Goal: Task Accomplishment & Management: Use online tool/utility

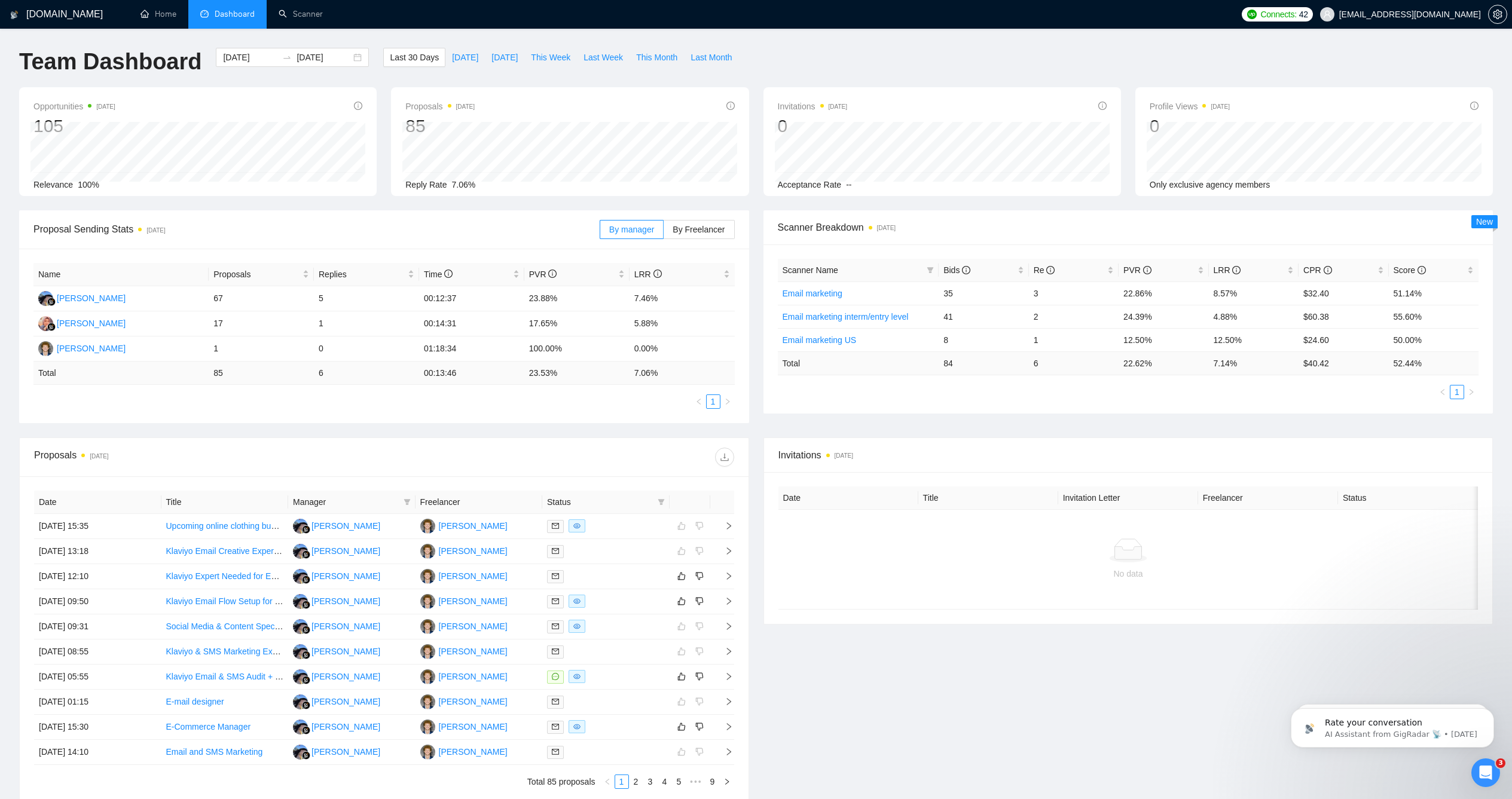
click at [44, 15] on h1 "[DOMAIN_NAME]" at bounding box center [64, 14] width 76 height 28
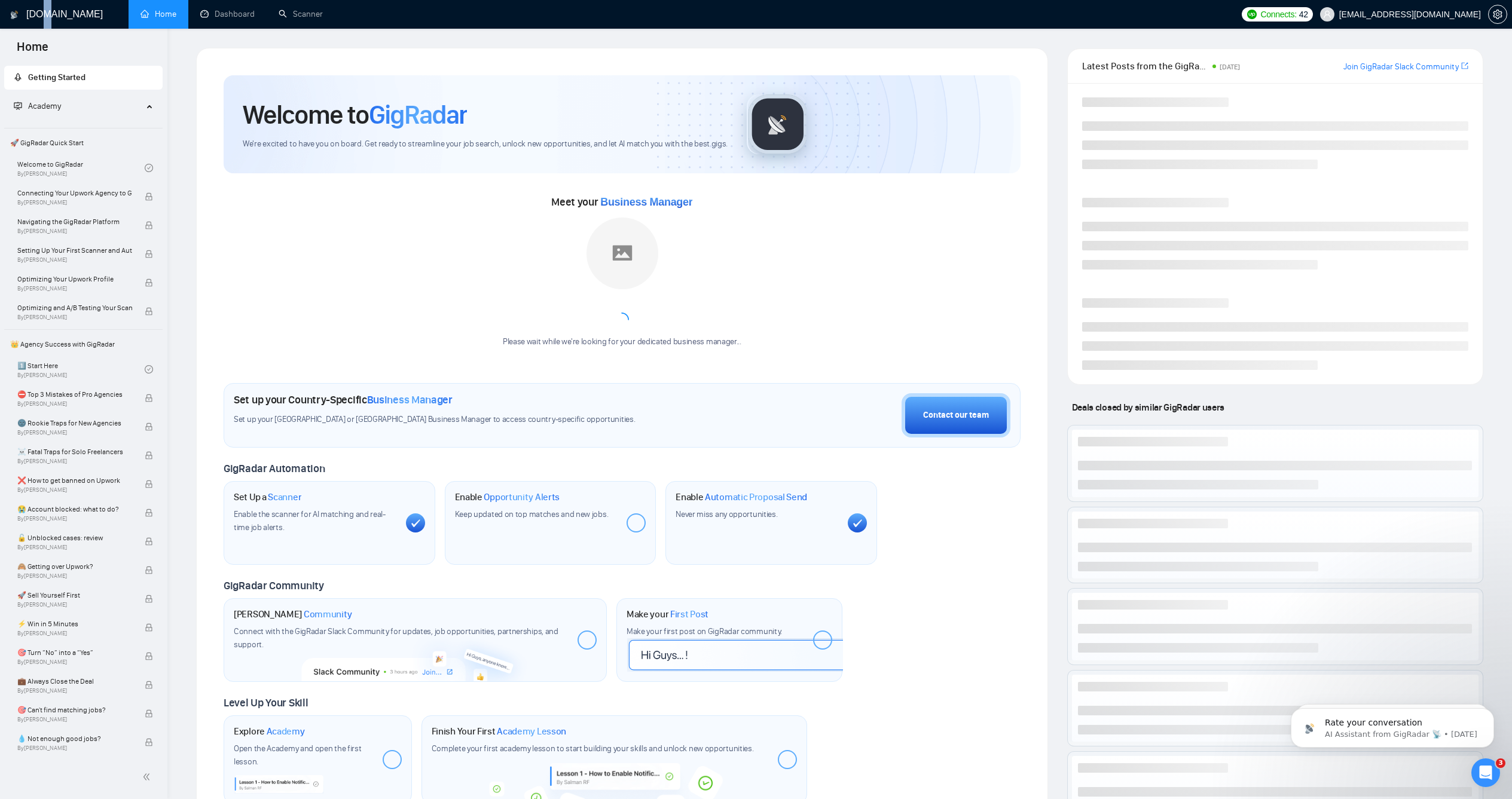
click at [44, 12] on h1 "[DOMAIN_NAME]" at bounding box center [64, 14] width 76 height 28
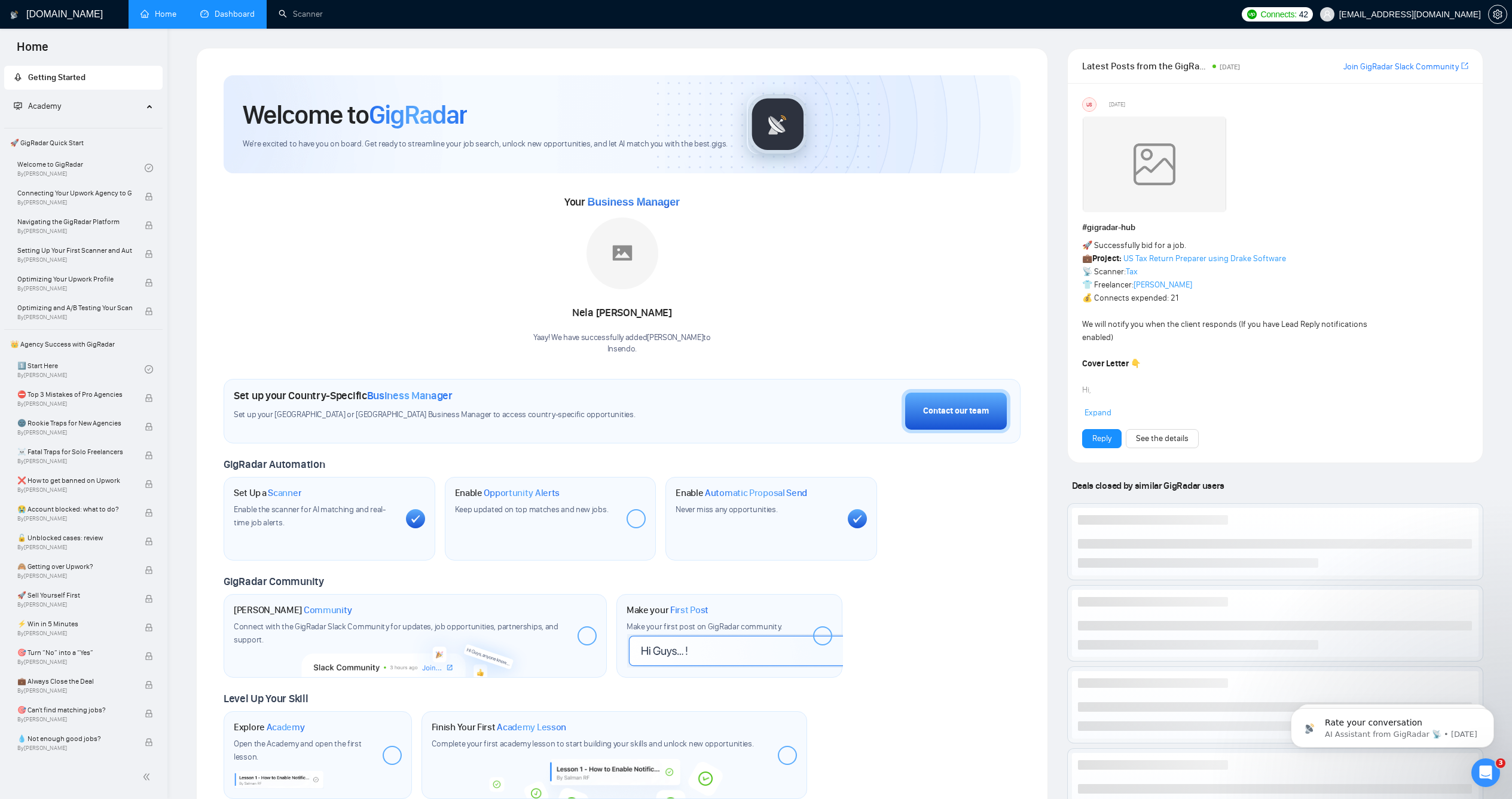
click at [230, 18] on link "Dashboard" at bounding box center [227, 14] width 54 height 10
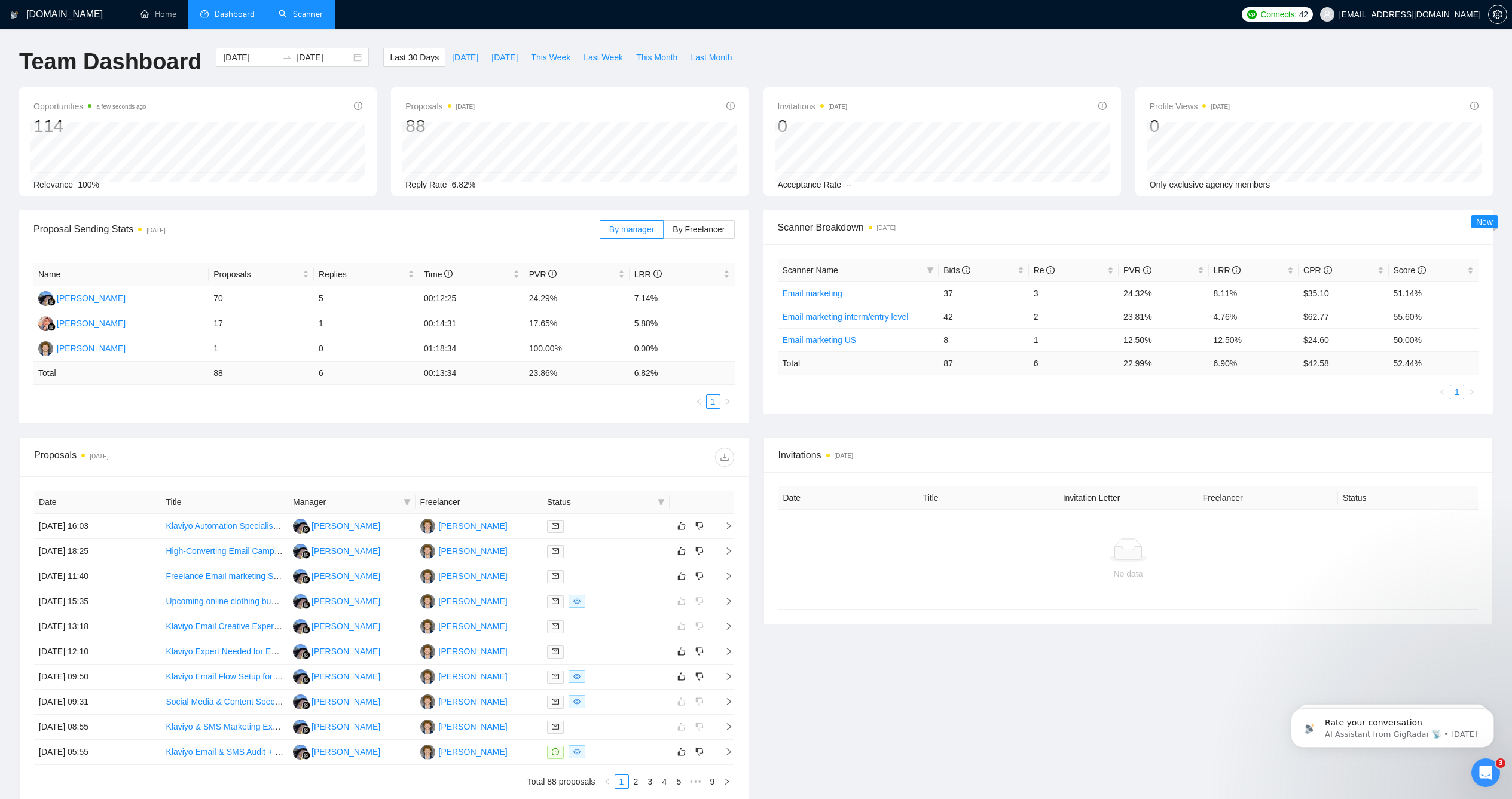
click at [279, 9] on link "Scanner" at bounding box center [300, 14] width 44 height 10
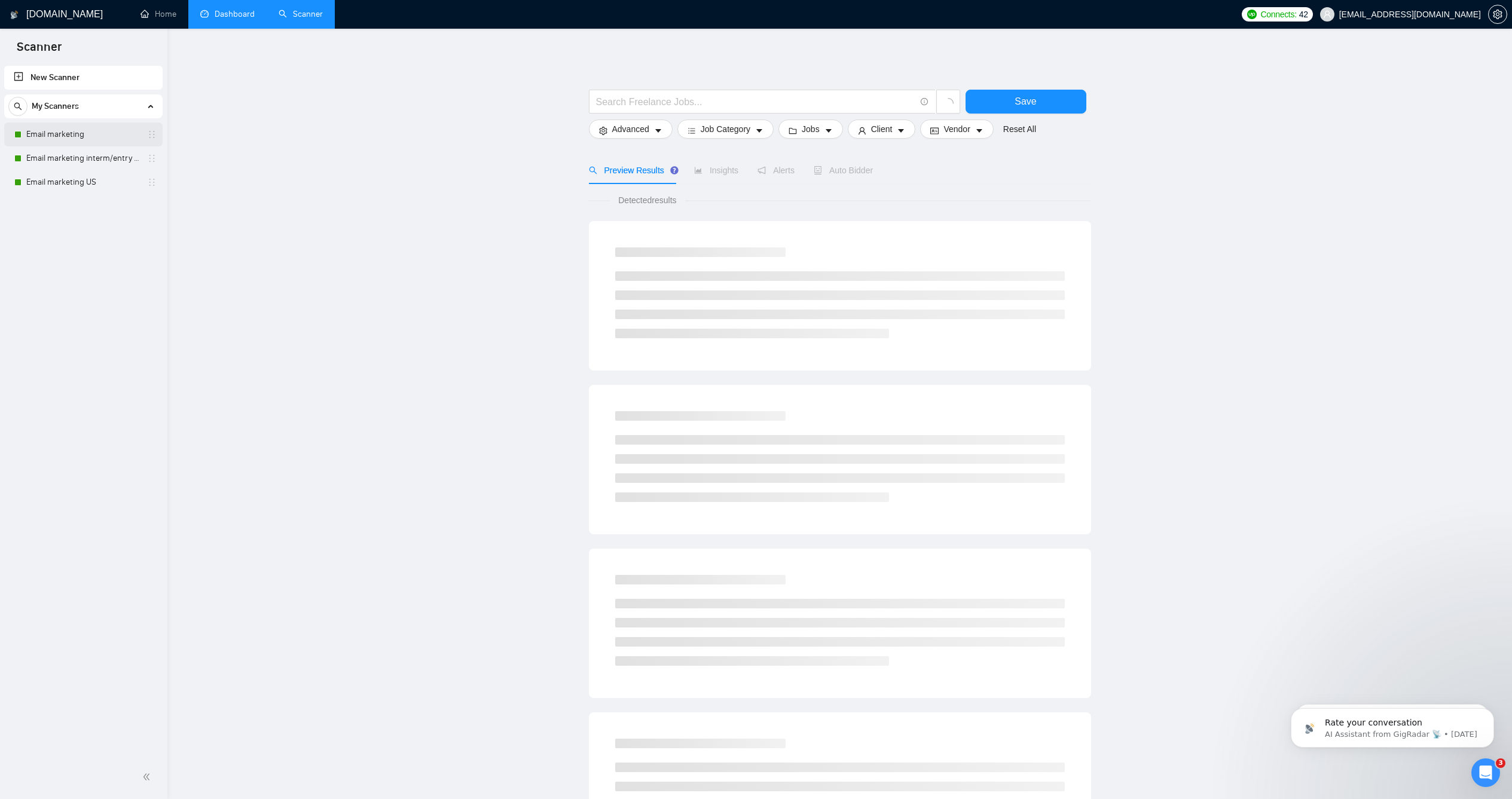
click at [50, 130] on link "Email marketing" at bounding box center [83, 134] width 114 height 24
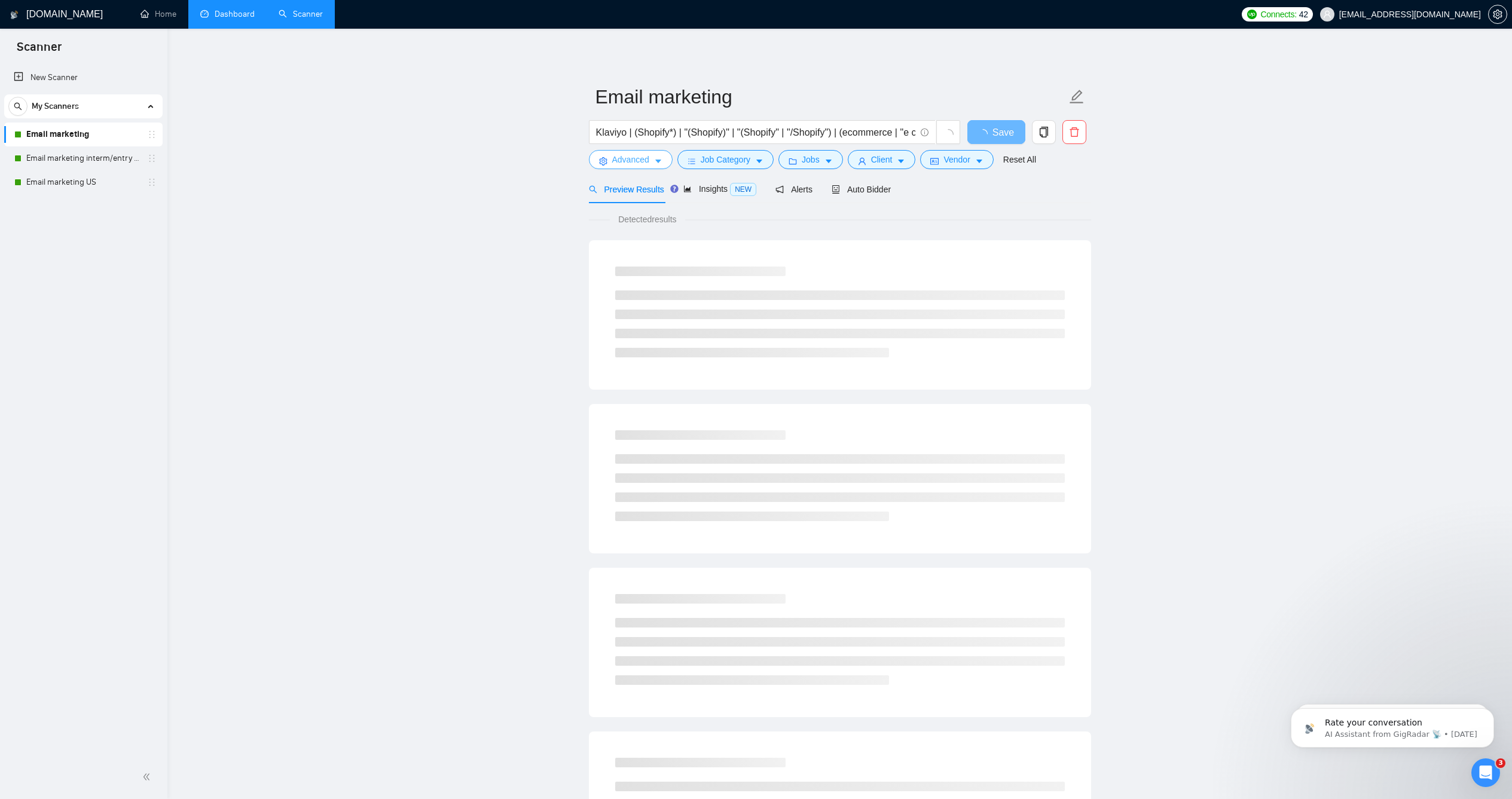
click at [635, 166] on span "Advanced" at bounding box center [630, 159] width 37 height 13
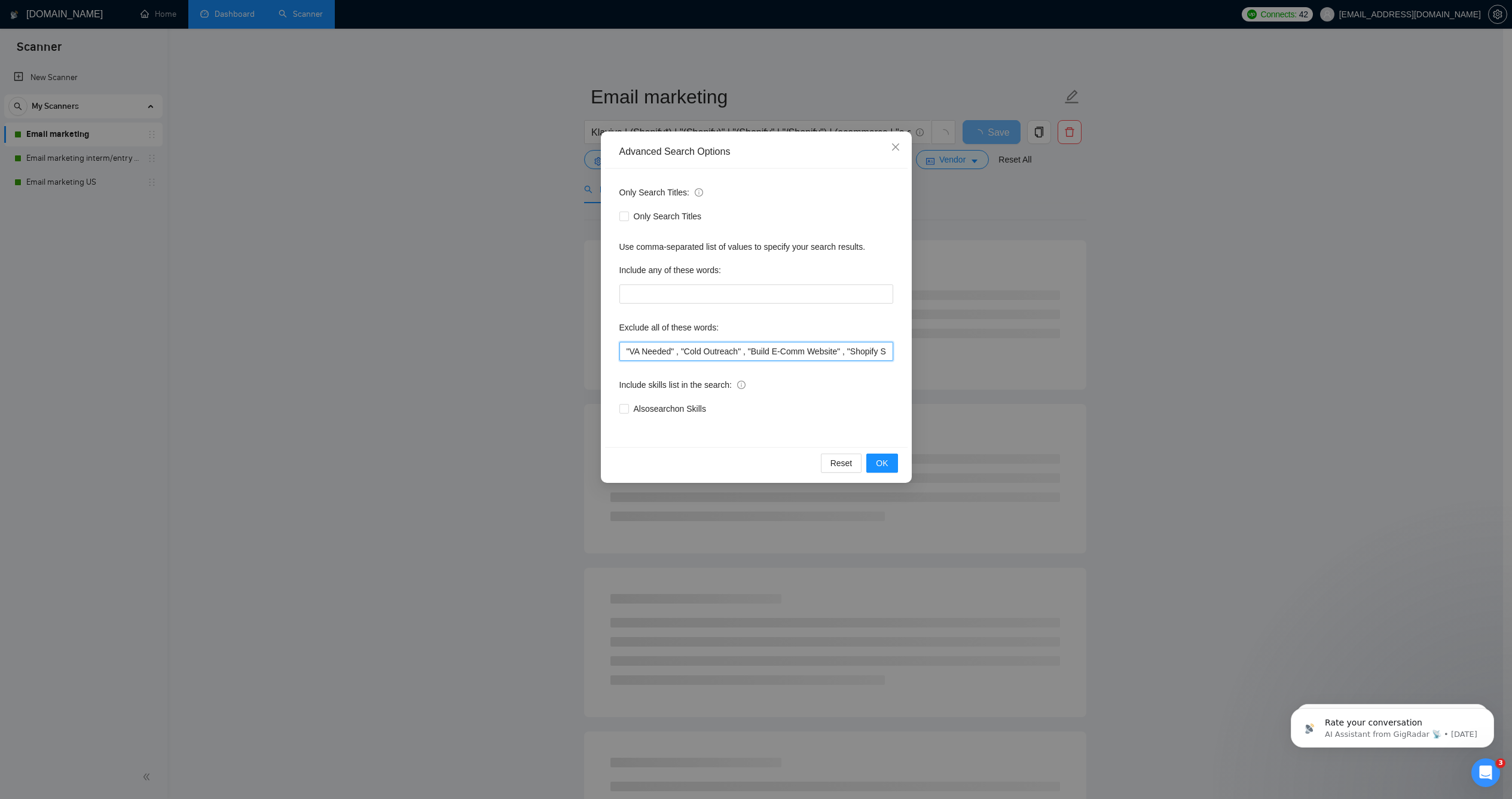
click at [626, 351] on input ""VA Needed" , "Cold Outreach" , "Build E-Comm Website" , "Shopify Store Rebuild…" at bounding box center [756, 352] width 274 height 19
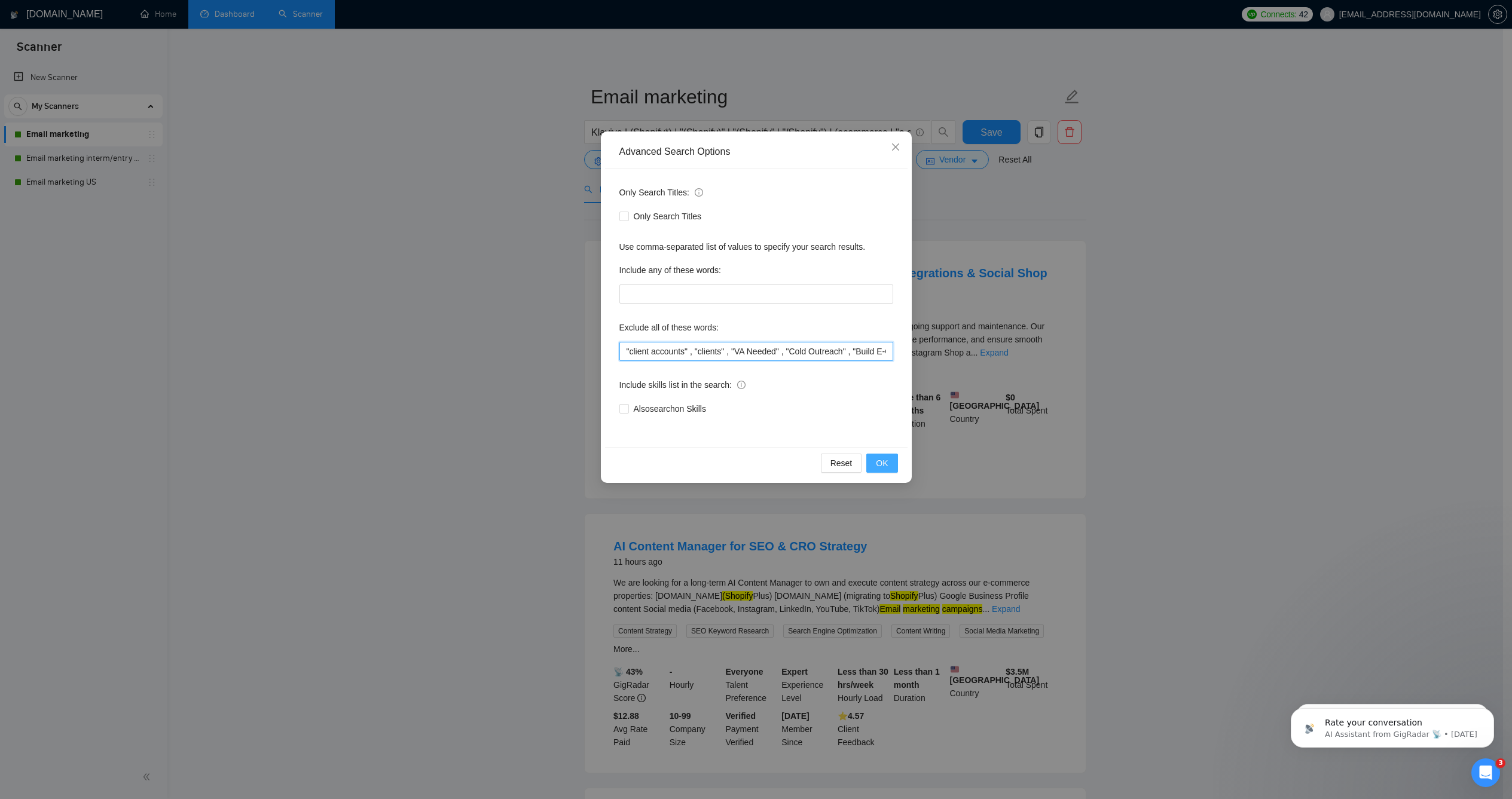
type input ""client accounts" , "clients" , "VA Needed" , "Cold Outreach" , "Build E-Comm W…"
click at [876, 461] on span "OK" at bounding box center [882, 462] width 12 height 13
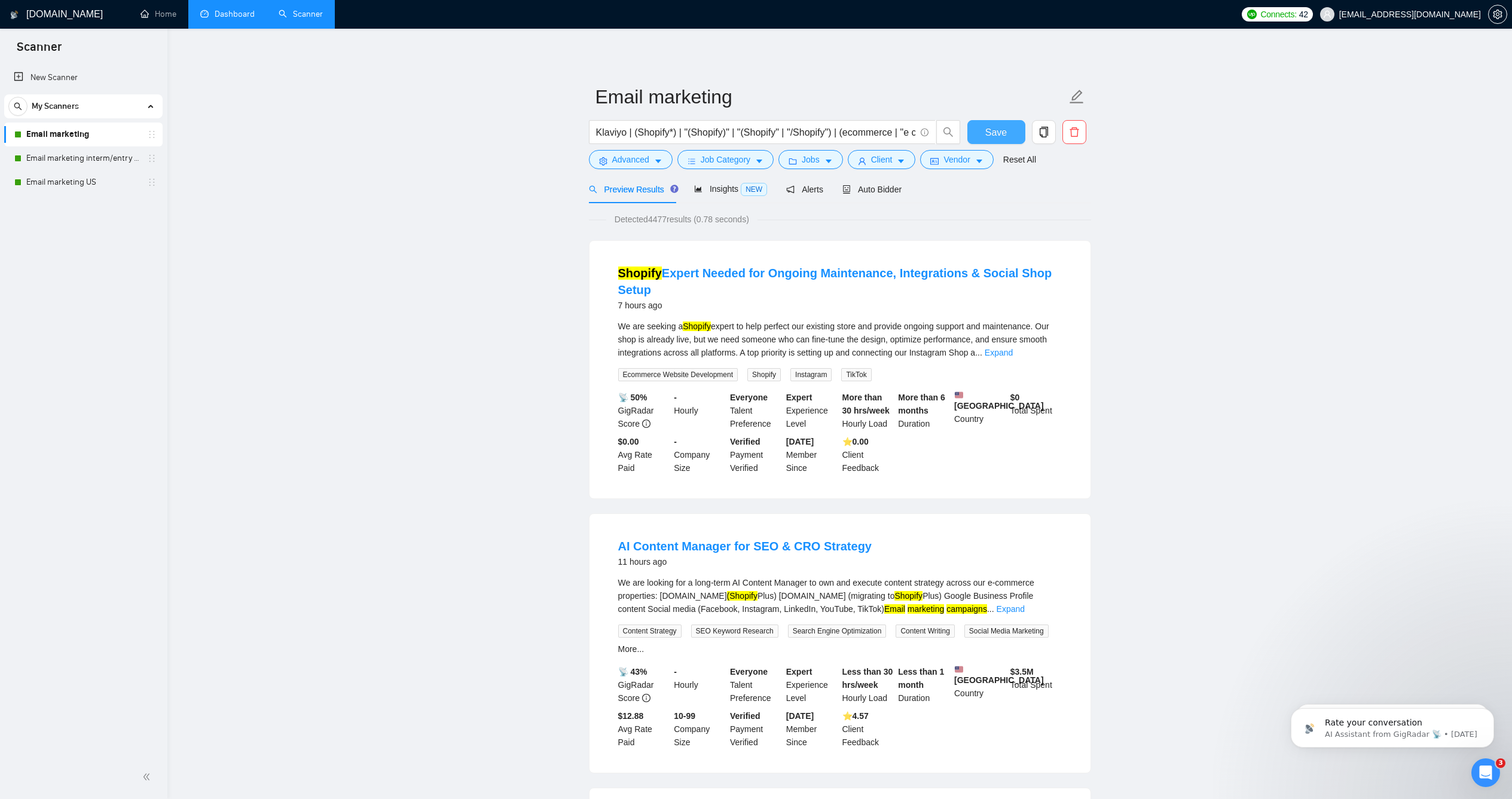
click at [998, 140] on span "Save" at bounding box center [996, 132] width 22 height 15
click at [77, 158] on link "Email marketing interm/entry level" at bounding box center [83, 158] width 114 height 24
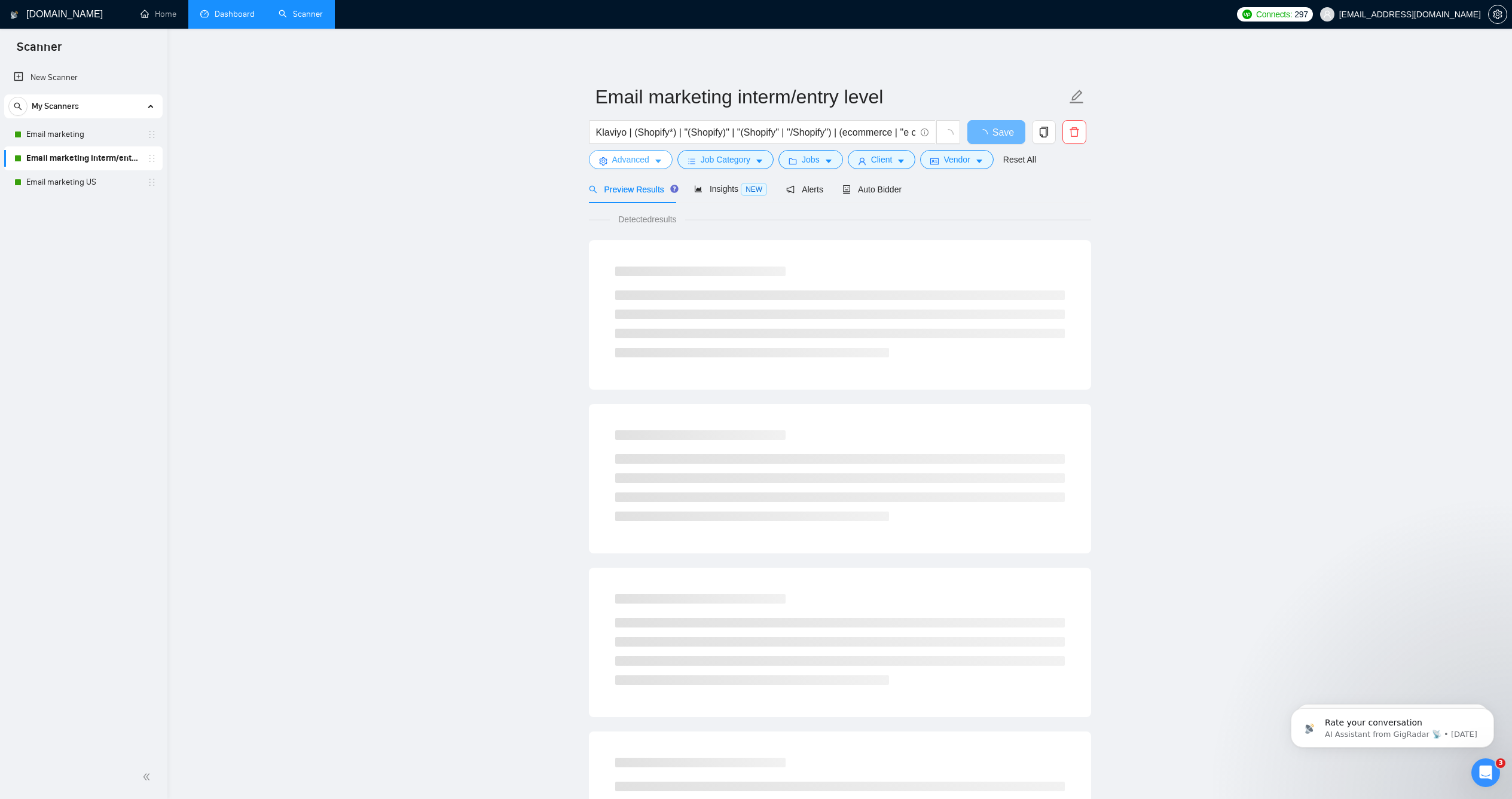
click at [652, 169] on button "Advanced" at bounding box center [631, 160] width 84 height 19
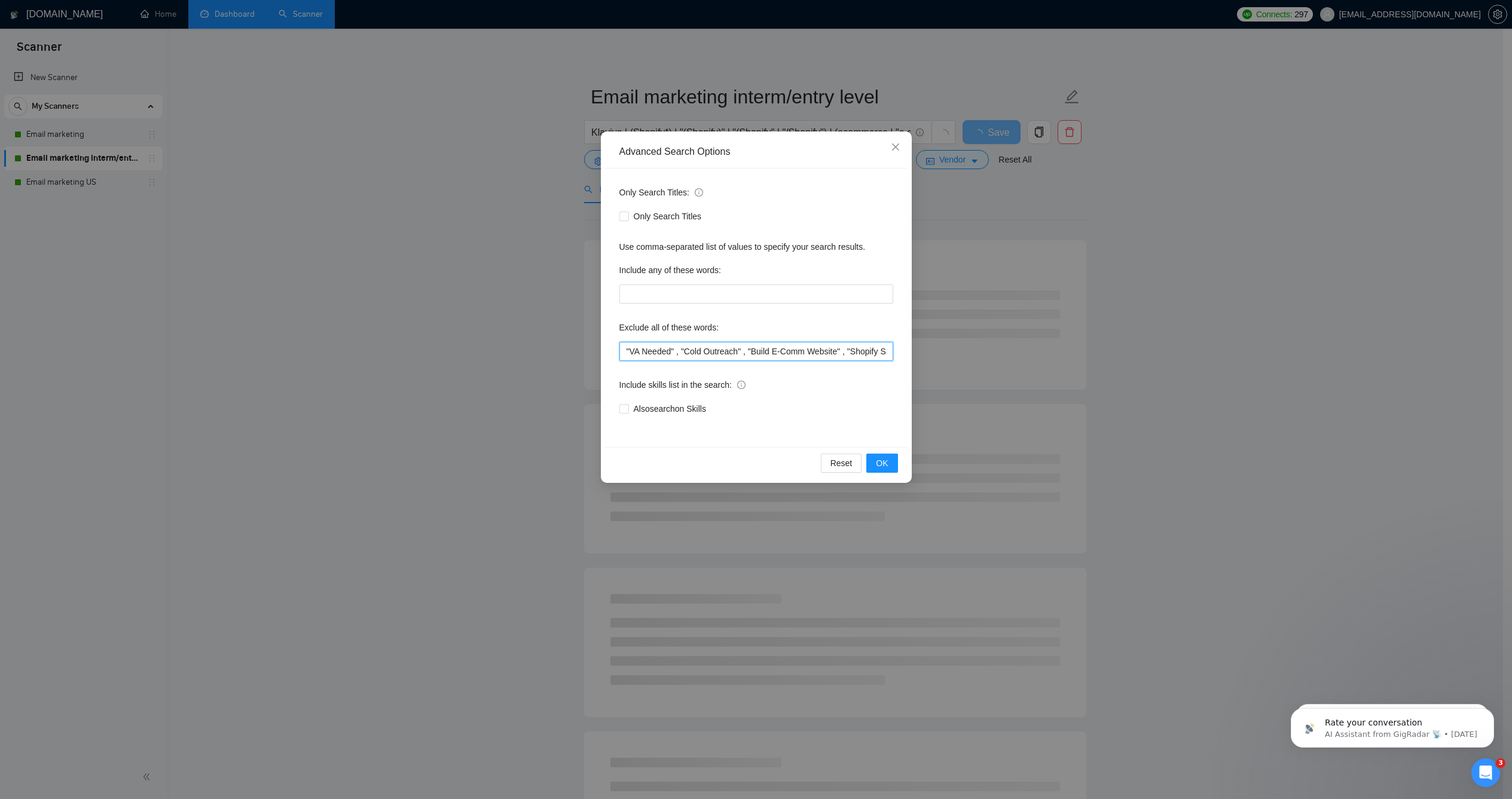
click at [689, 356] on input ""VA Needed" , "Cold Outreach" , "Build E-Comm Website" , "Shopify Store Rebuild…" at bounding box center [756, 352] width 274 height 19
paste input ""client accounts" , "clients" ,"
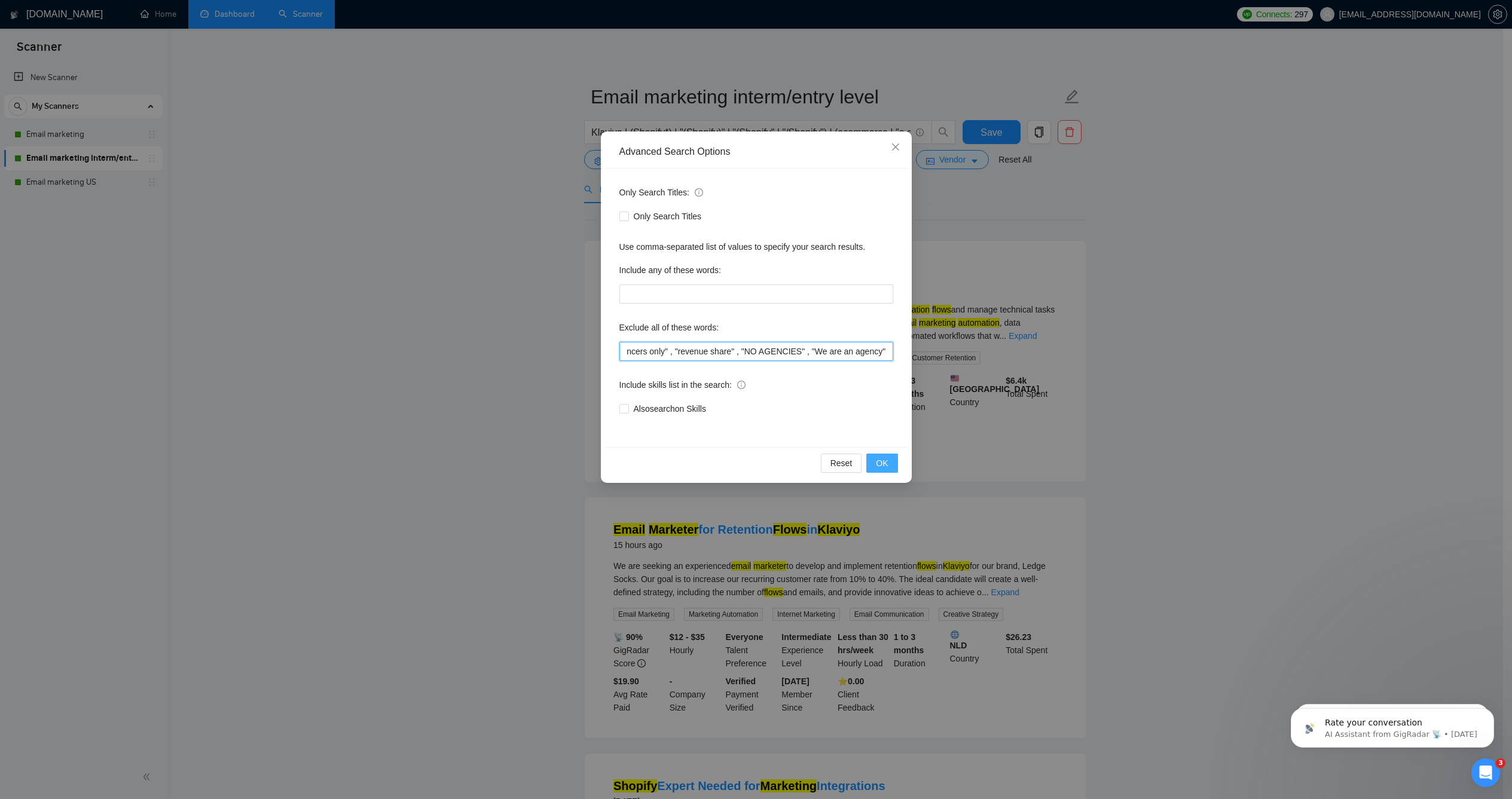
type input ""client accounts" , "clients" , "VA Needed" , "Cold Outreach" , "Build E-Comm W…"
click at [887, 464] on span "OK" at bounding box center [882, 462] width 12 height 13
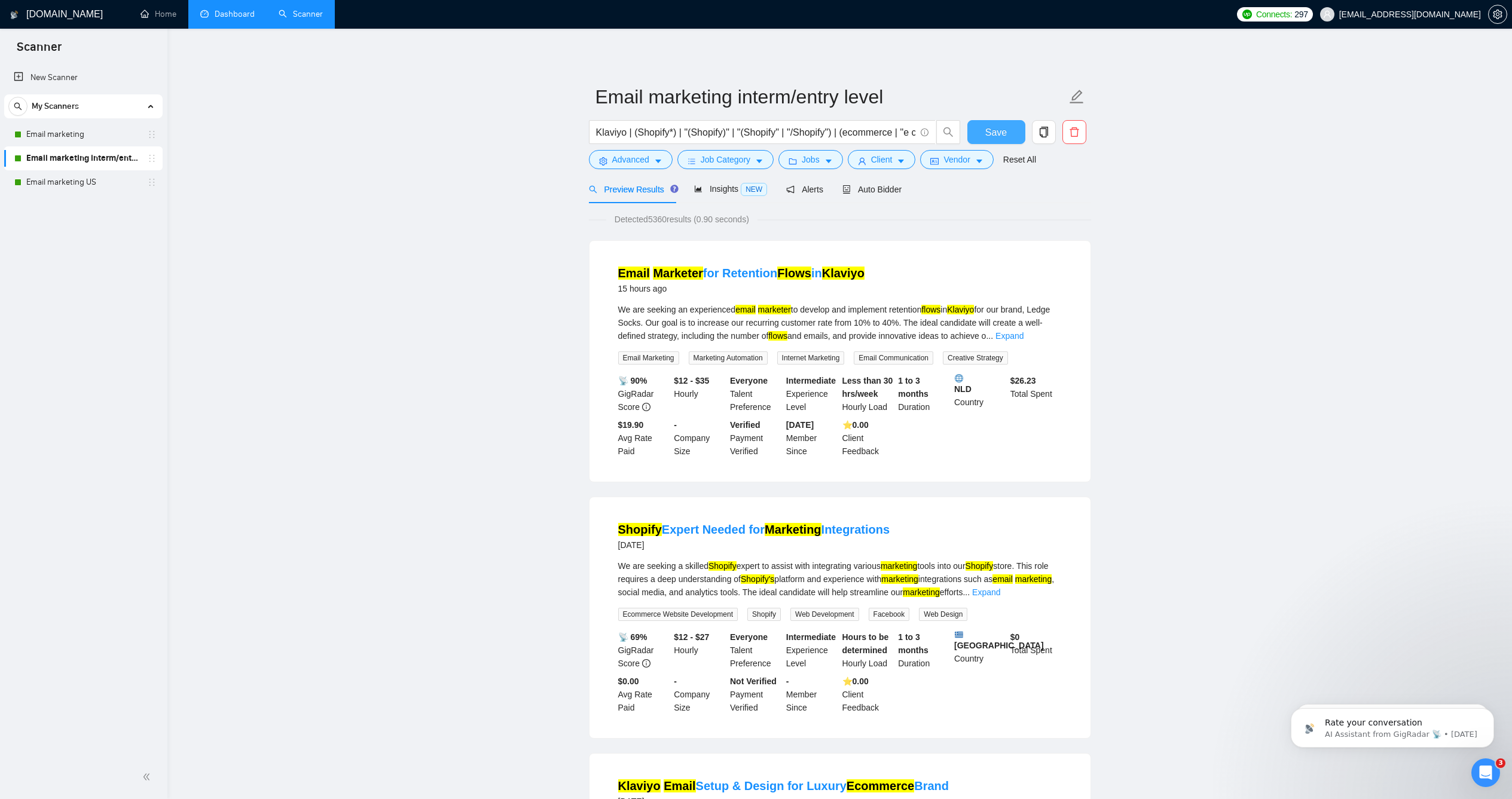
click at [978, 144] on button "Save" at bounding box center [996, 132] width 58 height 24
click at [65, 184] on link "Email marketing US" at bounding box center [83, 182] width 114 height 24
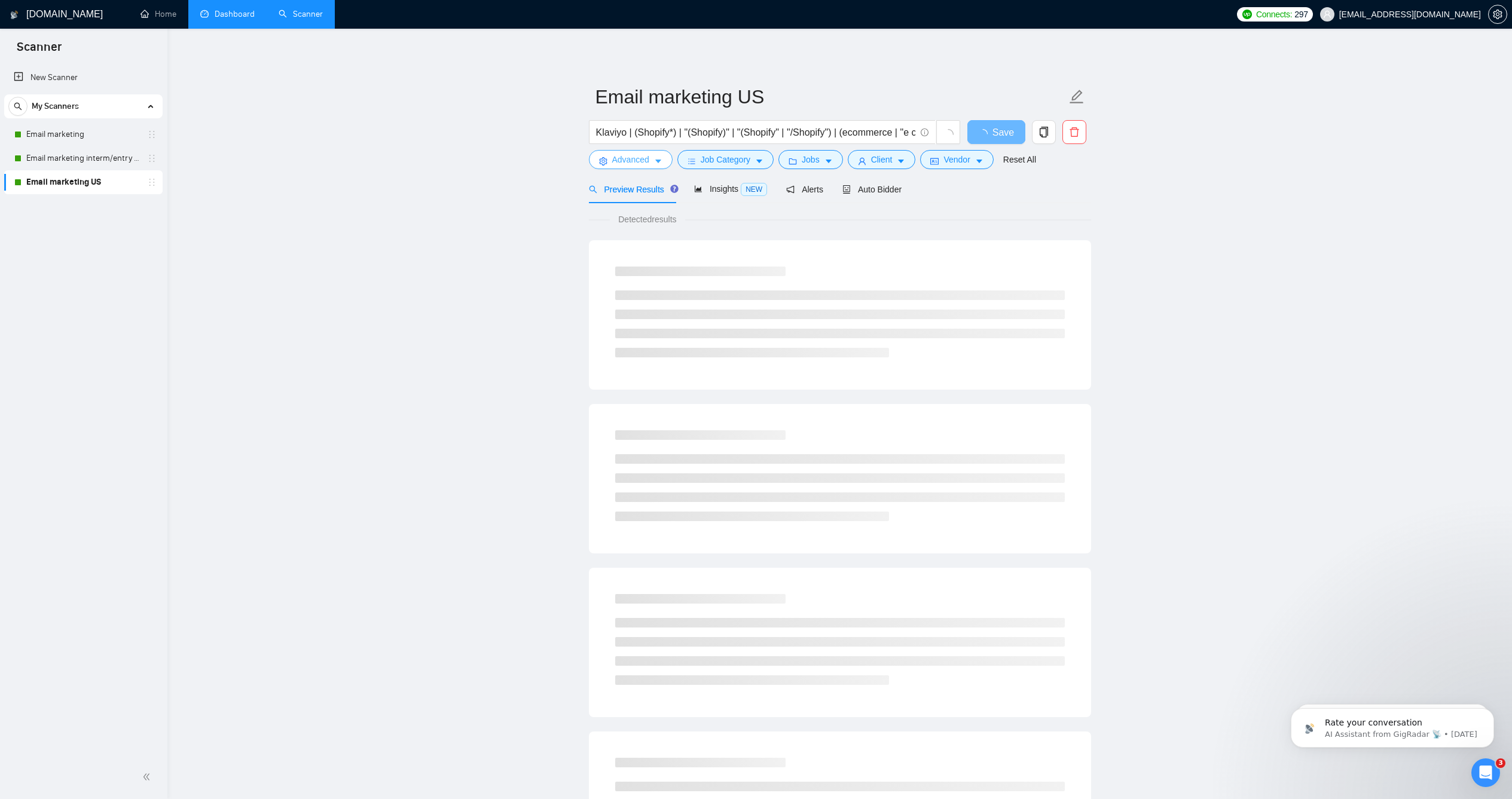
click at [612, 166] on span "Advanced" at bounding box center [630, 159] width 37 height 13
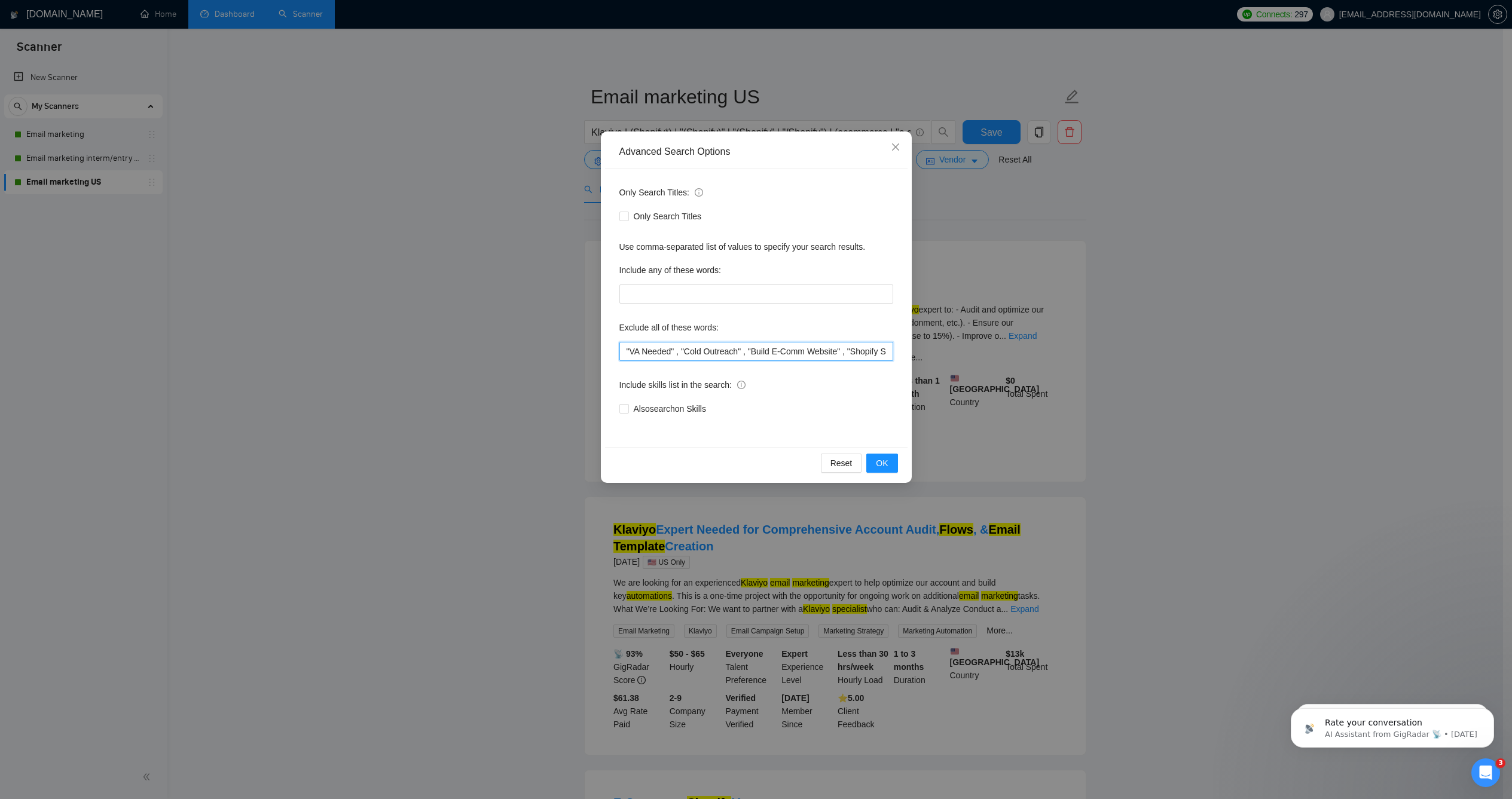
click at [627, 351] on input ""VA Needed" , "Cold Outreach" , "Build E-Comm Website" , "Shopify Store Rebuild…" at bounding box center [756, 352] width 274 height 19
paste input ""client accounts" , "clients" , "VA Needed" , "Cold Outreach" , "Build E-Comm W…"
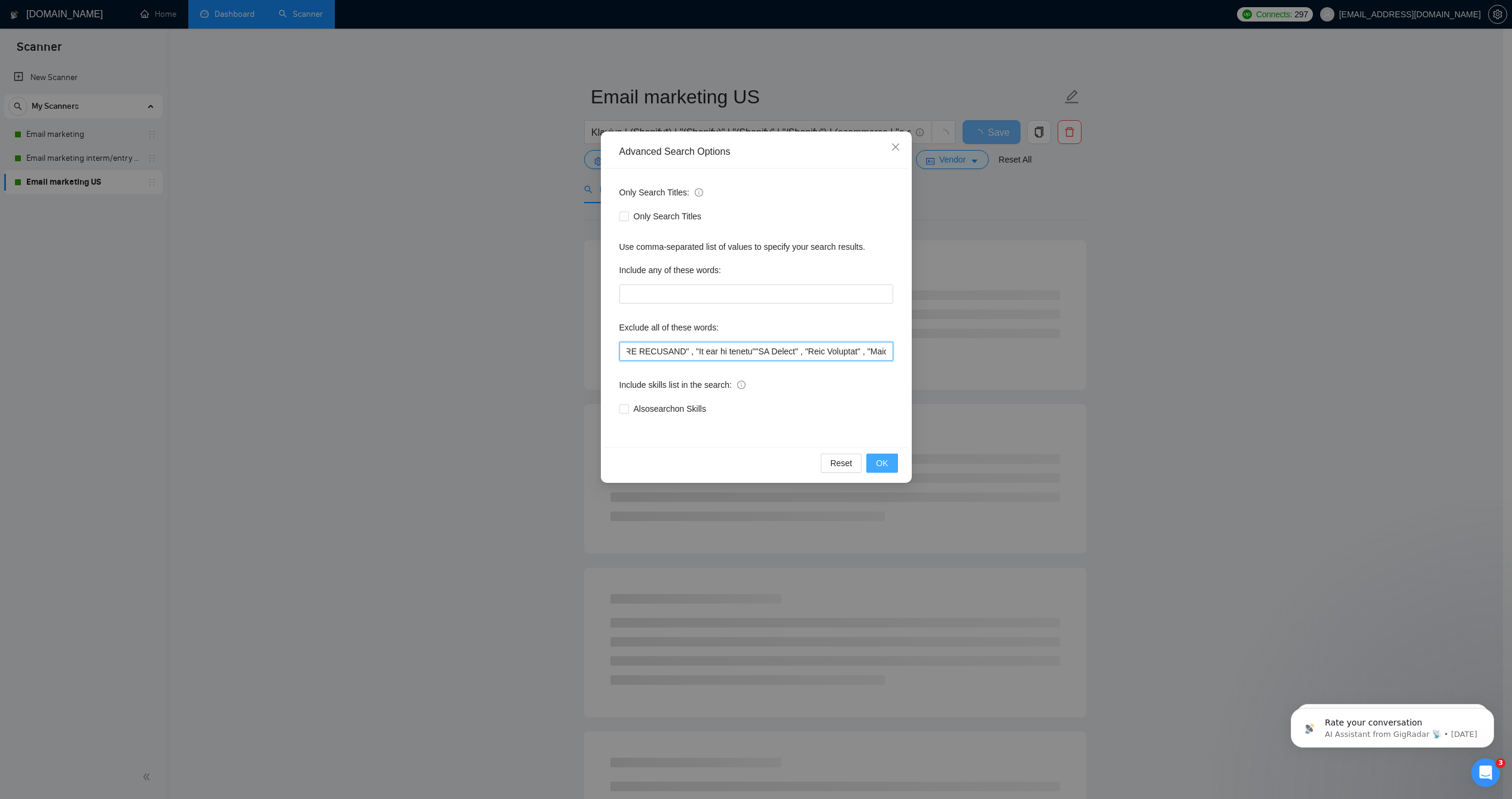
type input ""client accounts" , "clients" , "VA Needed" , "Cold Outreach" , "Build E-Comm W…"
click at [876, 462] on span "OK" at bounding box center [882, 462] width 12 height 13
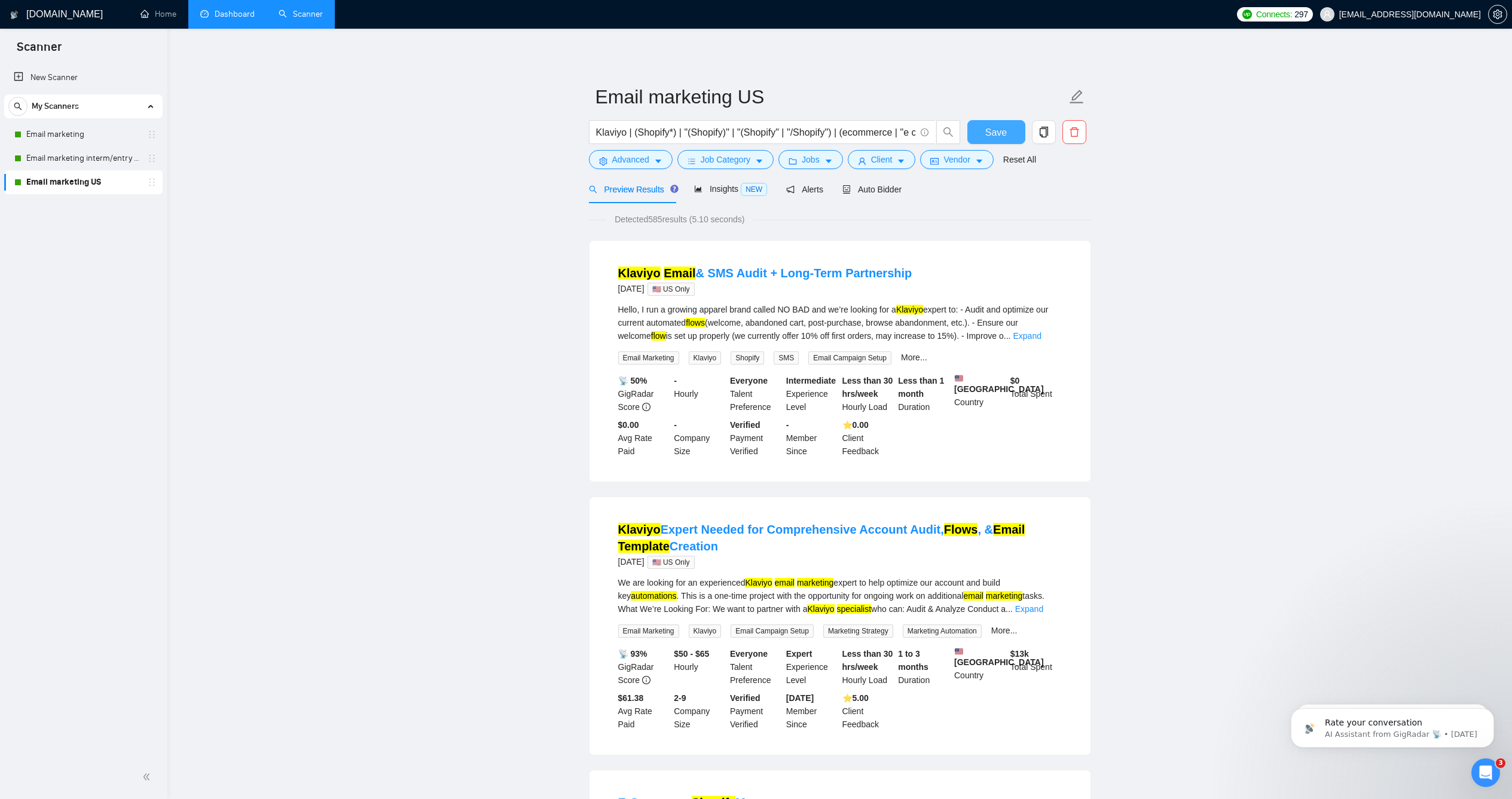
click at [989, 140] on span "Save" at bounding box center [996, 132] width 22 height 15
